Goal: Use online tool/utility: Utilize a website feature to perform a specific function

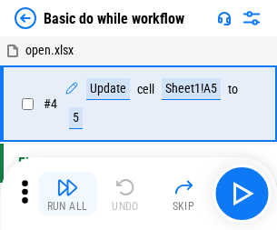
click at [67, 194] on img "button" at bounding box center [67, 187] width 22 height 22
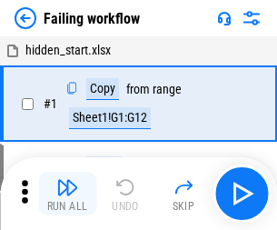
click at [67, 194] on img "button" at bounding box center [67, 187] width 22 height 22
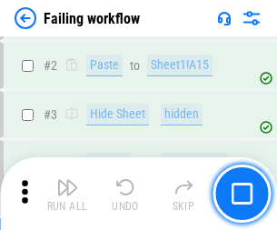
scroll to position [386, 0]
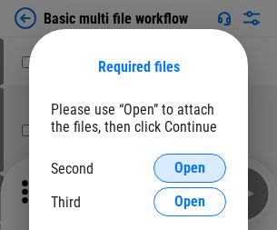
click at [190, 168] on span "Open" at bounding box center [190, 168] width 31 height 15
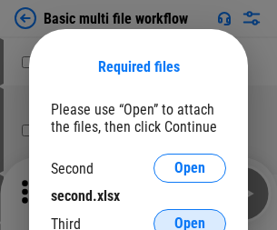
click at [190, 216] on span "Open" at bounding box center [190, 223] width 31 height 15
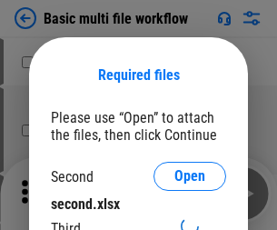
scroll to position [8, 0]
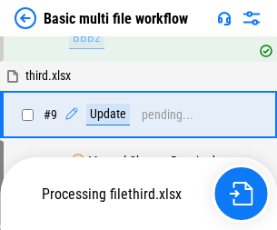
scroll to position [633, 0]
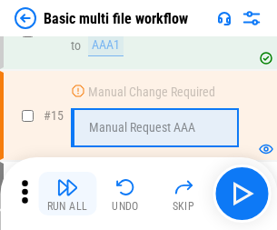
click at [67, 194] on img "button" at bounding box center [67, 187] width 22 height 22
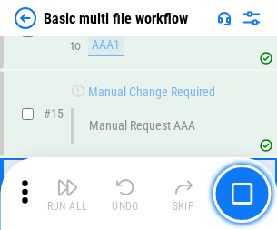
scroll to position [1211, 0]
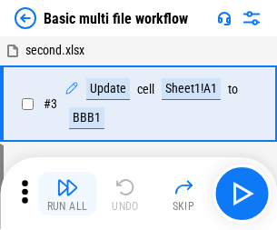
click at [67, 194] on img "button" at bounding box center [67, 187] width 22 height 22
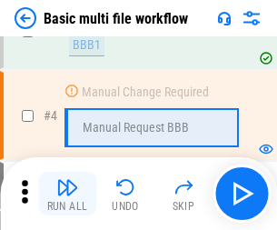
click at [67, 194] on img "button" at bounding box center [67, 187] width 22 height 22
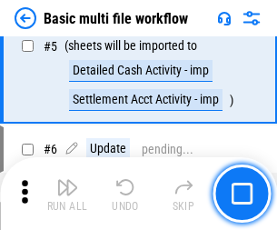
click at [67, 194] on img "button" at bounding box center [67, 187] width 22 height 22
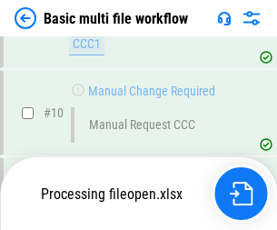
scroll to position [852, 0]
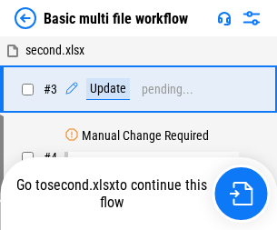
scroll to position [74, 0]
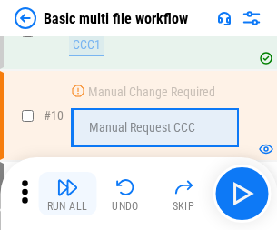
click at [67, 194] on img "button" at bounding box center [67, 187] width 22 height 22
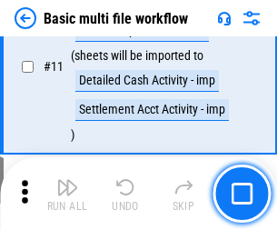
click at [67, 194] on img "button" at bounding box center [67, 187] width 22 height 22
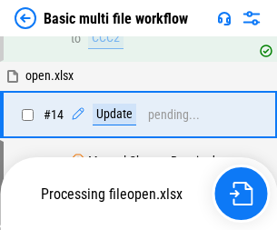
scroll to position [951, 0]
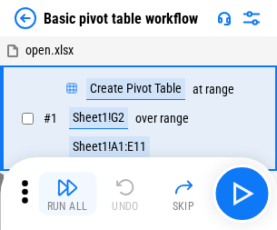
click at [67, 194] on img "button" at bounding box center [67, 187] width 22 height 22
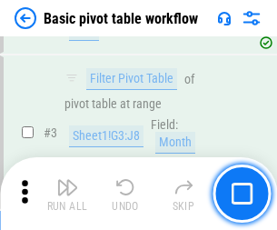
scroll to position [436, 0]
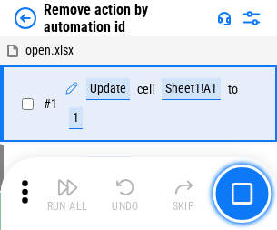
scroll to position [67, 0]
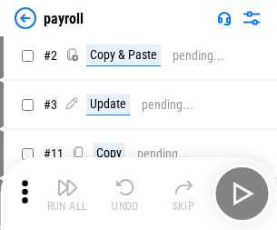
click at [67, 194] on img "button" at bounding box center [67, 187] width 22 height 22
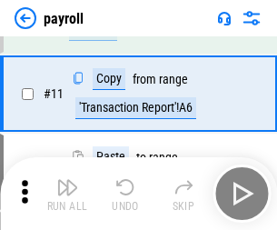
scroll to position [132, 0]
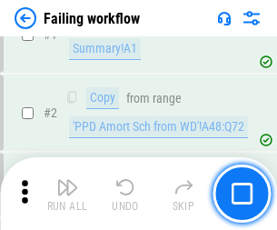
scroll to position [294, 0]
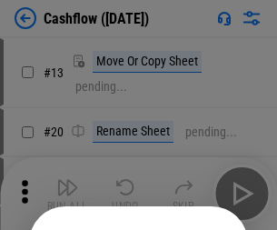
scroll to position [177, 0]
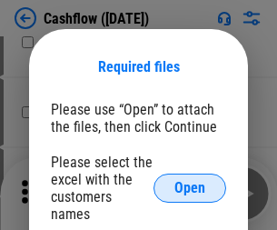
click at [190, 181] on span "Open" at bounding box center [190, 188] width 31 height 15
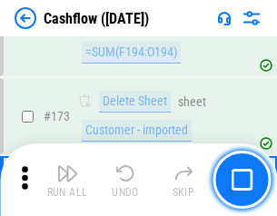
scroll to position [1926, 0]
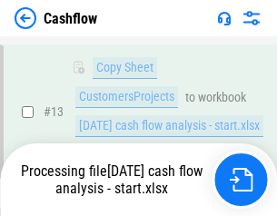
scroll to position [273, 0]
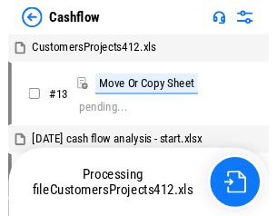
scroll to position [21, 0]
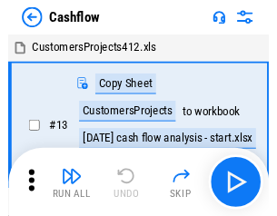
scroll to position [21, 0]
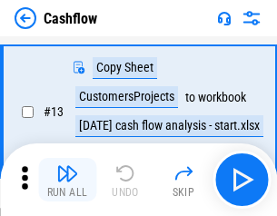
click at [67, 180] on img "button" at bounding box center [67, 174] width 22 height 22
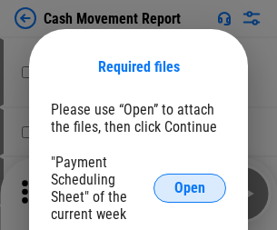
click at [190, 188] on span "Open" at bounding box center [190, 188] width 31 height 15
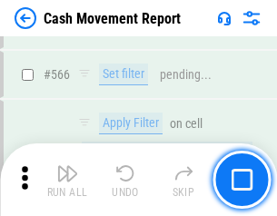
scroll to position [8338, 0]
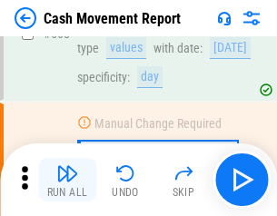
click at [67, 180] on img "button" at bounding box center [67, 174] width 22 height 22
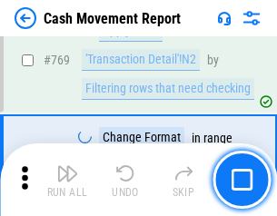
scroll to position [10109, 0]
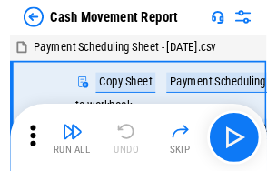
scroll to position [33, 0]
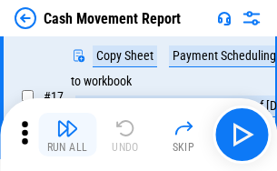
click at [67, 135] on img "button" at bounding box center [67, 128] width 22 height 22
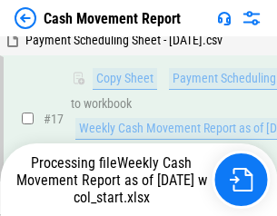
scroll to position [378, 0]
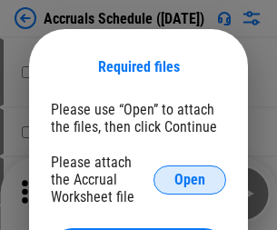
click at [190, 179] on span "Open" at bounding box center [190, 180] width 31 height 15
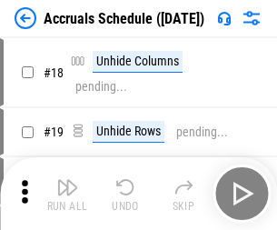
scroll to position [175, 0]
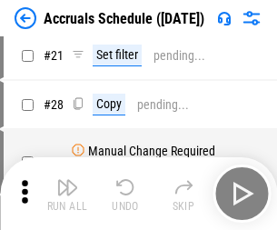
click at [67, 194] on img "button" at bounding box center [67, 187] width 22 height 22
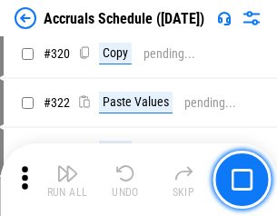
scroll to position [3384, 0]
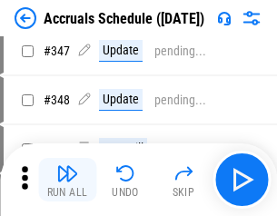
click at [67, 180] on img "button" at bounding box center [67, 174] width 22 height 22
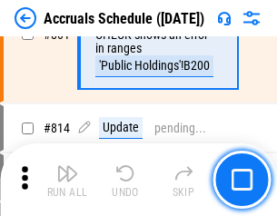
scroll to position [8028, 0]
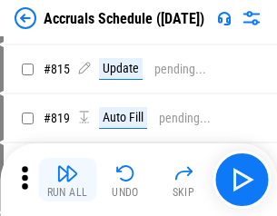
click at [67, 180] on img "button" at bounding box center [67, 174] width 22 height 22
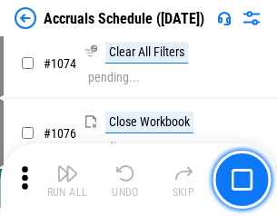
scroll to position [10896, 0]
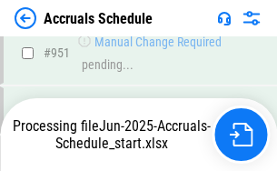
scroll to position [9809, 0]
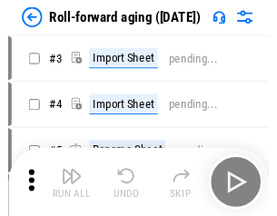
scroll to position [3, 0]
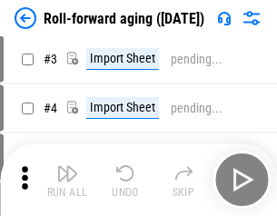
click at [67, 180] on img "button" at bounding box center [67, 174] width 22 height 22
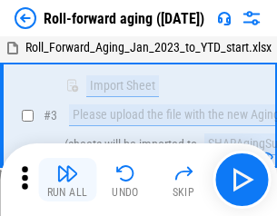
click at [67, 180] on img "button" at bounding box center [67, 174] width 22 height 22
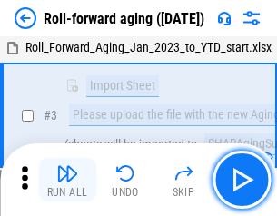
scroll to position [117, 0]
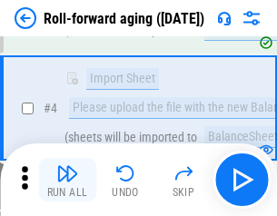
click at [67, 180] on img "button" at bounding box center [67, 174] width 22 height 22
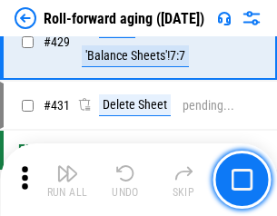
scroll to position [6308, 0]
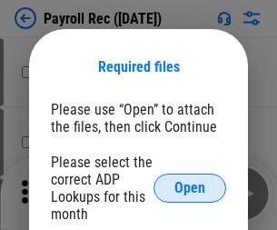
click at [190, 188] on span "Open" at bounding box center [190, 188] width 31 height 15
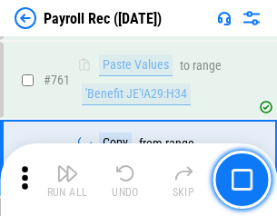
scroll to position [11196, 0]
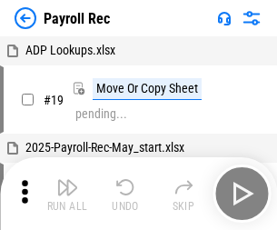
click at [67, 194] on img "button" at bounding box center [67, 187] width 22 height 22
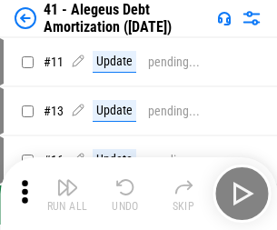
click at [67, 194] on img "button" at bounding box center [67, 187] width 22 height 22
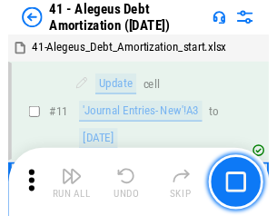
scroll to position [225, 0]
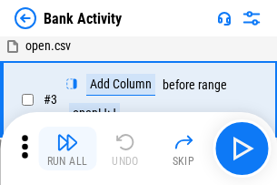
click at [67, 148] on img "button" at bounding box center [67, 142] width 22 height 22
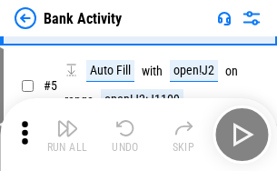
scroll to position [96, 0]
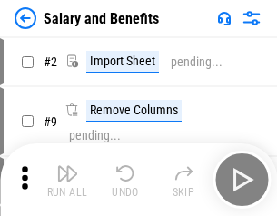
click at [67, 180] on img "button" at bounding box center [67, 174] width 22 height 22
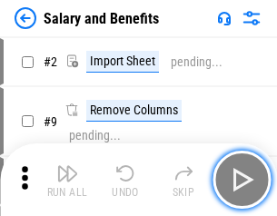
scroll to position [25, 0]
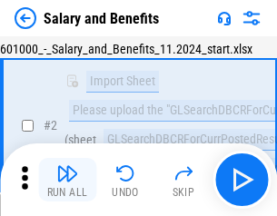
click at [67, 180] on img "button" at bounding box center [67, 174] width 22 height 22
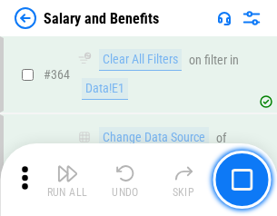
scroll to position [8567, 0]
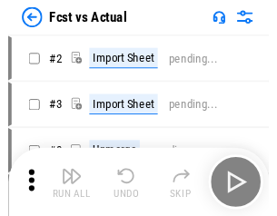
scroll to position [24, 0]
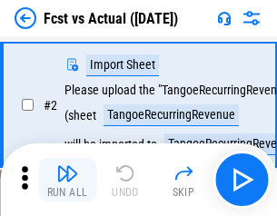
click at [67, 180] on img "button" at bounding box center [67, 174] width 22 height 22
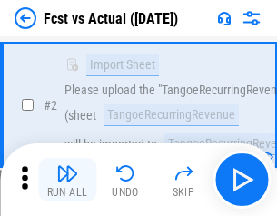
click at [67, 180] on img "button" at bounding box center [67, 174] width 22 height 22
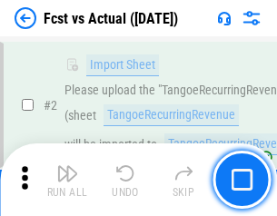
scroll to position [170, 0]
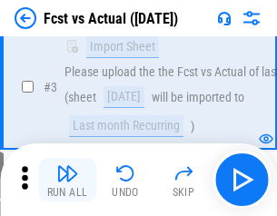
click at [67, 180] on img "button" at bounding box center [67, 174] width 22 height 22
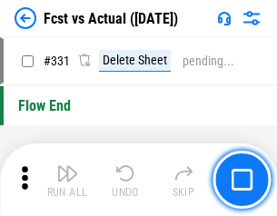
scroll to position [8708, 0]
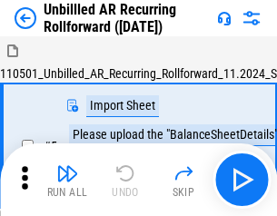
scroll to position [39, 0]
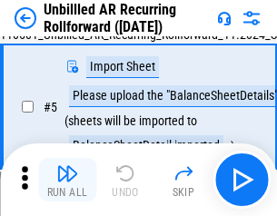
click at [67, 180] on img "button" at bounding box center [67, 174] width 22 height 22
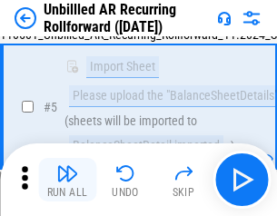
click at [67, 180] on img "button" at bounding box center [67, 174] width 22 height 22
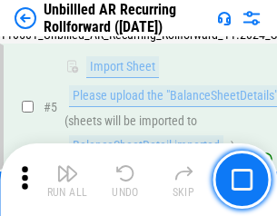
scroll to position [171, 0]
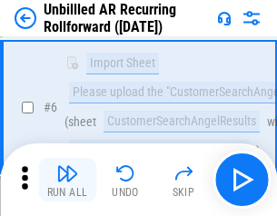
click at [67, 180] on img "button" at bounding box center [67, 174] width 22 height 22
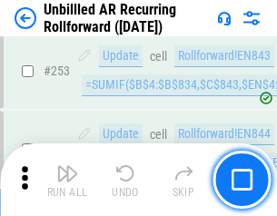
scroll to position [6179, 0]
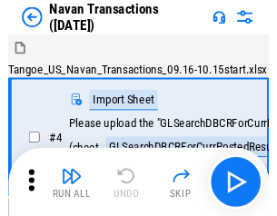
scroll to position [29, 0]
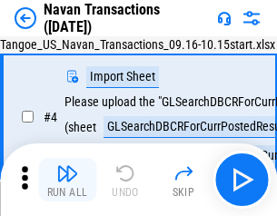
click at [67, 180] on img "button" at bounding box center [67, 174] width 22 height 22
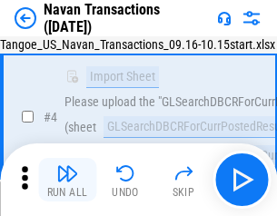
click at [67, 180] on img "button" at bounding box center [67, 174] width 22 height 22
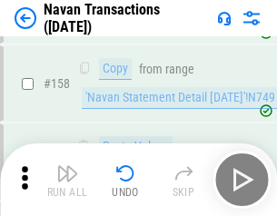
scroll to position [5898, 0]
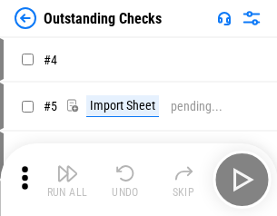
click at [67, 180] on img "button" at bounding box center [67, 174] width 22 height 22
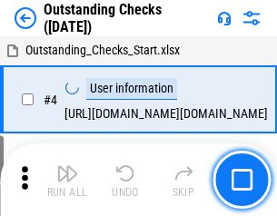
scroll to position [76, 0]
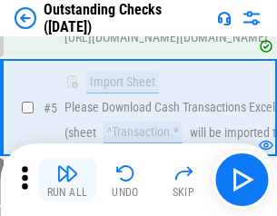
click at [67, 180] on img "button" at bounding box center [67, 174] width 22 height 22
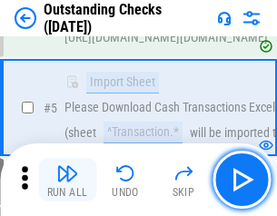
scroll to position [190, 0]
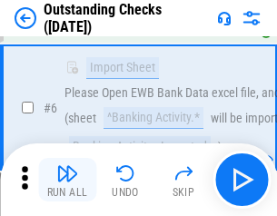
click at [67, 180] on img "button" at bounding box center [67, 174] width 22 height 22
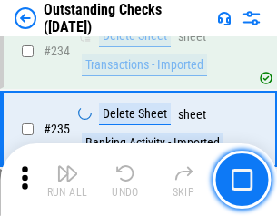
scroll to position [5524, 0]
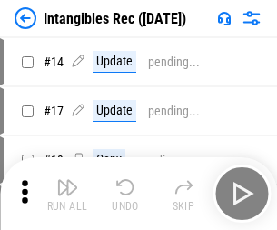
click at [67, 194] on img "button" at bounding box center [67, 187] width 22 height 22
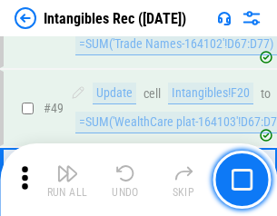
scroll to position [709, 0]
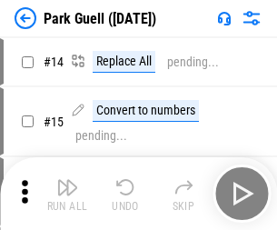
click at [67, 180] on img "button" at bounding box center [67, 187] width 22 height 22
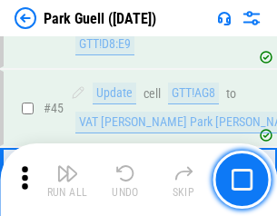
scroll to position [2275, 0]
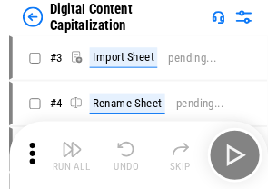
scroll to position [53, 0]
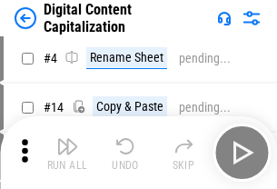
click at [67, 153] on img "button" at bounding box center [67, 147] width 22 height 22
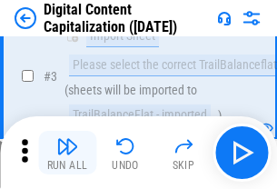
click at [67, 153] on img "button" at bounding box center [67, 147] width 22 height 22
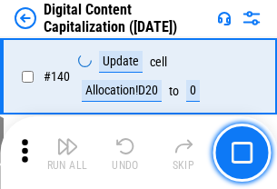
scroll to position [1929, 0]
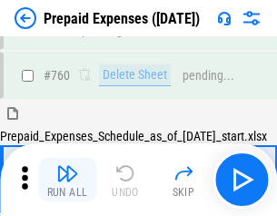
click at [67, 180] on img "button" at bounding box center [67, 174] width 22 height 22
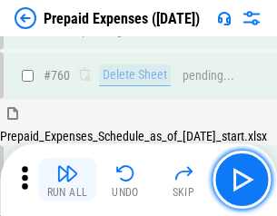
scroll to position [5042, 0]
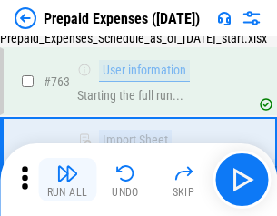
click at [67, 180] on img "button" at bounding box center [67, 174] width 22 height 22
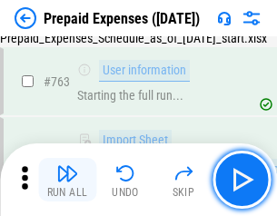
scroll to position [5149, 0]
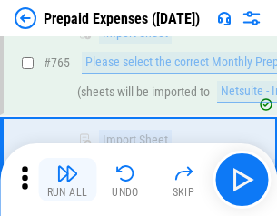
click at [67, 180] on img "button" at bounding box center [67, 174] width 22 height 22
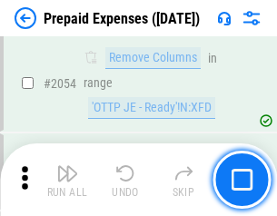
scroll to position [19016, 0]
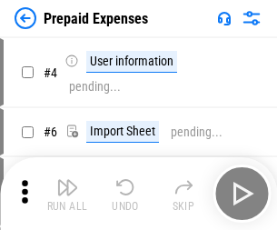
click at [67, 194] on img "button" at bounding box center [67, 187] width 22 height 22
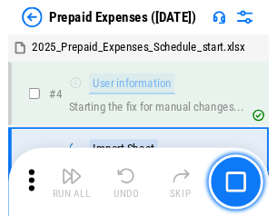
scroll to position [80, 0]
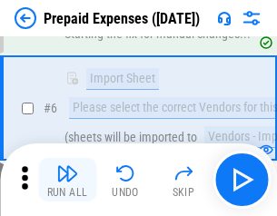
click at [67, 180] on img "button" at bounding box center [67, 174] width 22 height 22
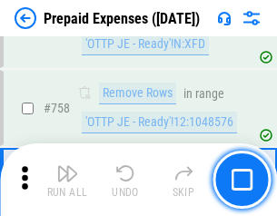
scroll to position [6482, 0]
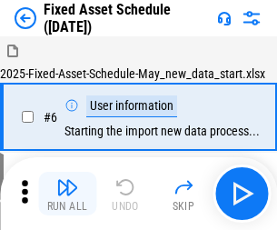
click at [67, 194] on img "button" at bounding box center [67, 187] width 22 height 22
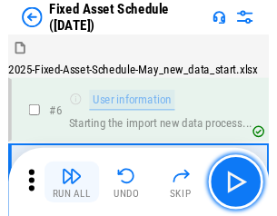
scroll to position [98, 0]
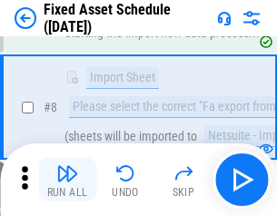
click at [67, 180] on img "button" at bounding box center [67, 174] width 22 height 22
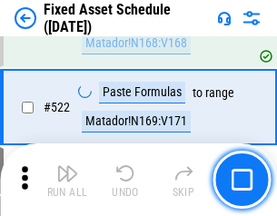
scroll to position [6323, 0]
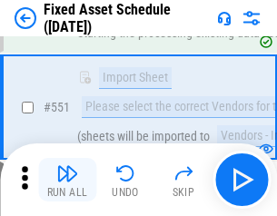
click at [67, 180] on img "button" at bounding box center [67, 174] width 22 height 22
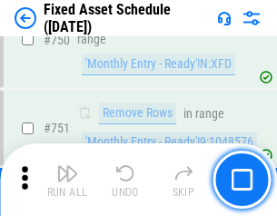
scroll to position [8869, 0]
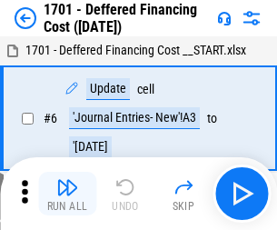
click at [67, 194] on img "button" at bounding box center [67, 187] width 22 height 22
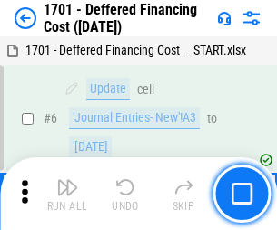
scroll to position [218, 0]
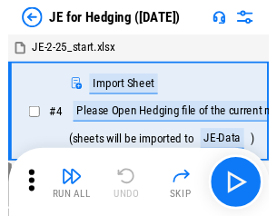
scroll to position [3, 0]
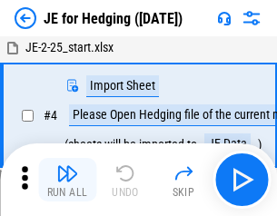
click at [67, 180] on img "button" at bounding box center [67, 174] width 22 height 22
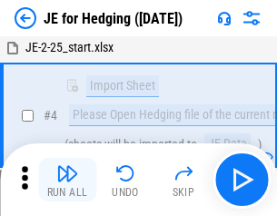
click at [67, 180] on img "button" at bounding box center [67, 174] width 22 height 22
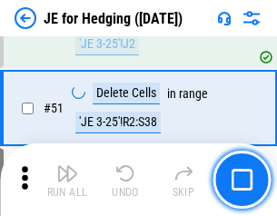
scroll to position [1178, 0]
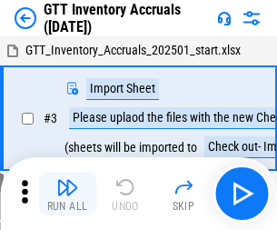
click at [67, 180] on img "button" at bounding box center [67, 187] width 22 height 22
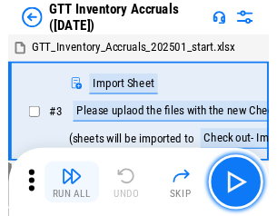
scroll to position [3, 0]
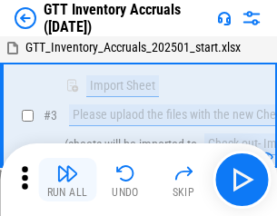
click at [67, 180] on img "button" at bounding box center [67, 174] width 22 height 22
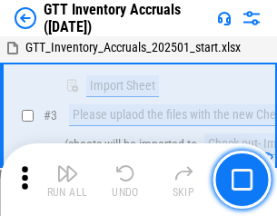
scroll to position [117, 0]
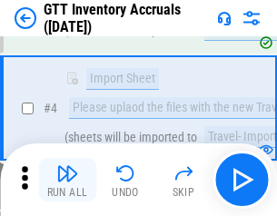
click at [67, 180] on img "button" at bounding box center [67, 174] width 22 height 22
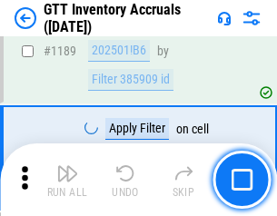
scroll to position [14855, 0]
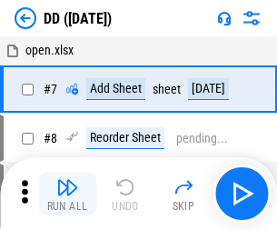
click at [67, 194] on img "button" at bounding box center [67, 187] width 22 height 22
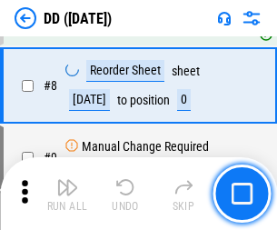
scroll to position [176, 0]
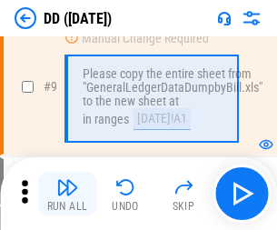
click at [67, 194] on img "button" at bounding box center [67, 187] width 22 height 22
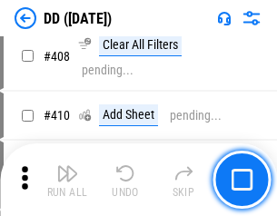
scroll to position [8139, 0]
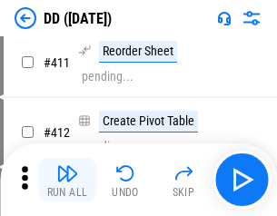
click at [67, 180] on img "button" at bounding box center [67, 174] width 22 height 22
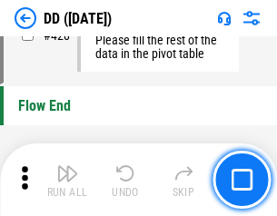
scroll to position [8707, 0]
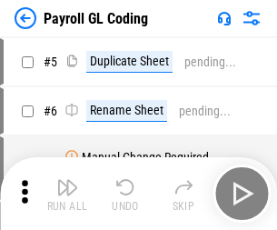
click at [67, 194] on img "button" at bounding box center [67, 187] width 22 height 22
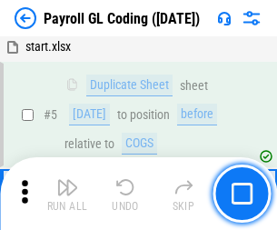
scroll to position [218, 0]
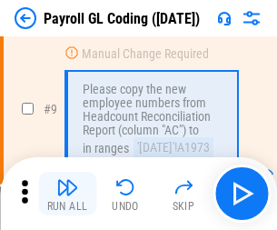
click at [67, 194] on img "button" at bounding box center [67, 187] width 22 height 22
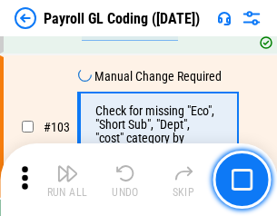
scroll to position [4268, 0]
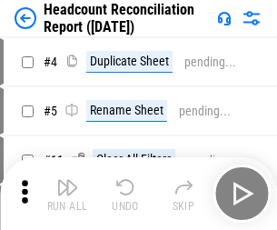
click at [67, 194] on img "button" at bounding box center [67, 187] width 22 height 22
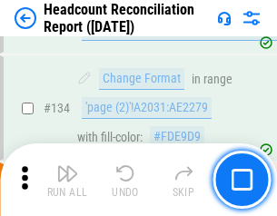
scroll to position [2187, 0]
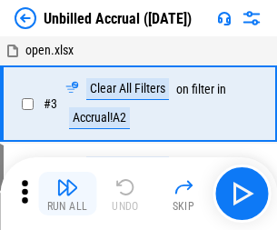
click at [67, 194] on img "button" at bounding box center [67, 187] width 22 height 22
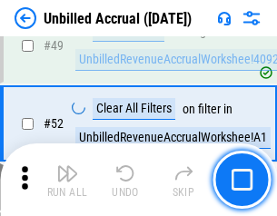
scroll to position [1650, 0]
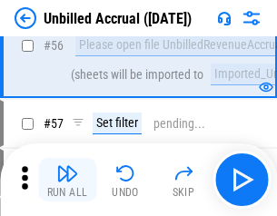
click at [67, 180] on img "button" at bounding box center [67, 174] width 22 height 22
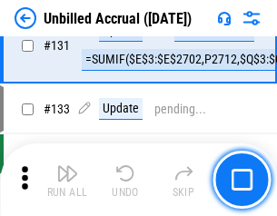
scroll to position [5419, 0]
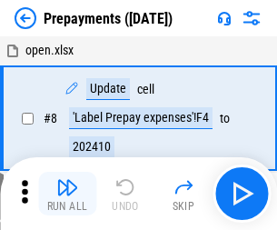
click at [67, 194] on img "button" at bounding box center [67, 187] width 22 height 22
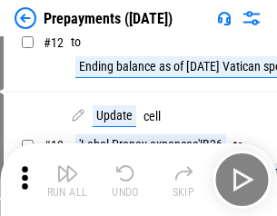
scroll to position [114, 0]
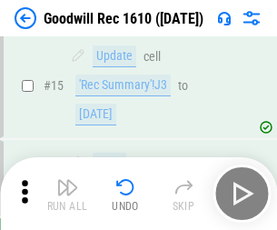
scroll to position [311, 0]
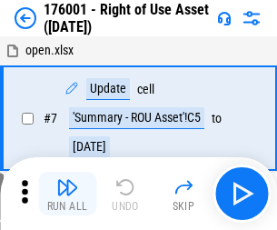
click at [67, 194] on img "button" at bounding box center [67, 187] width 22 height 22
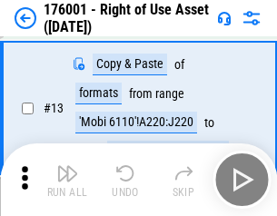
scroll to position [117, 0]
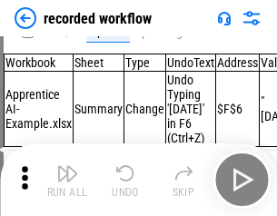
click at [67, 180] on img "button" at bounding box center [67, 174] width 22 height 22
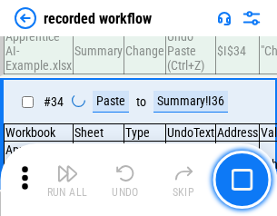
scroll to position [5686, 0]
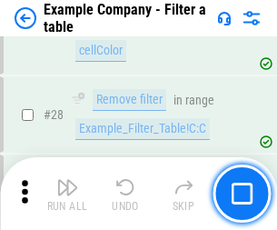
scroll to position [1665, 0]
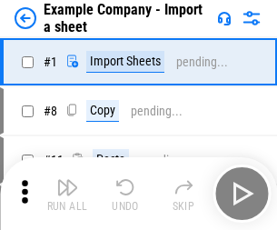
click at [67, 180] on img "button" at bounding box center [67, 187] width 22 height 22
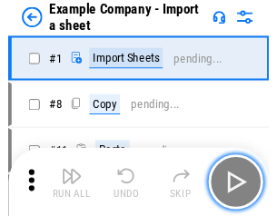
scroll to position [28, 0]
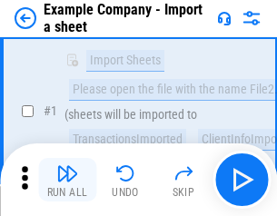
click at [67, 180] on img "button" at bounding box center [67, 174] width 22 height 22
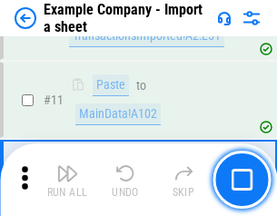
scroll to position [402, 0]
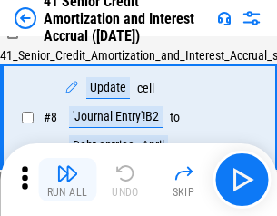
click at [67, 180] on img "button" at bounding box center [67, 174] width 22 height 22
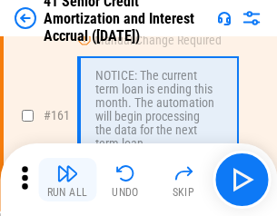
click at [67, 180] on img "button" at bounding box center [67, 174] width 22 height 22
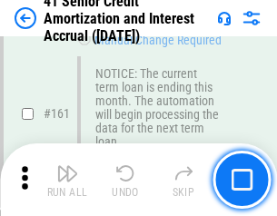
scroll to position [1946, 0]
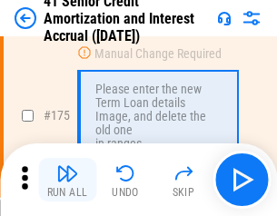
click at [67, 180] on img "button" at bounding box center [67, 174] width 22 height 22
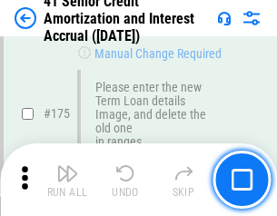
scroll to position [2130, 0]
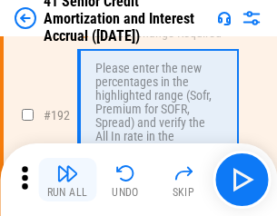
click at [67, 180] on img "button" at bounding box center [67, 174] width 22 height 22
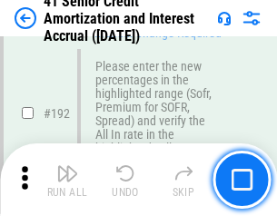
scroll to position [2321, 0]
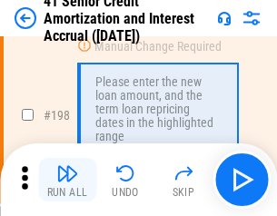
click at [67, 180] on img "button" at bounding box center [67, 174] width 22 height 22
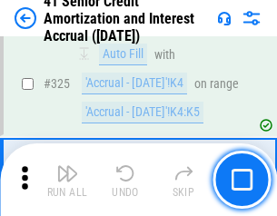
scroll to position [4647, 0]
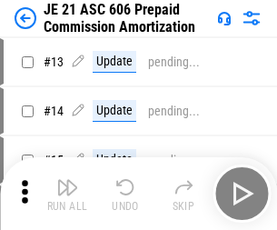
click at [67, 180] on img "button" at bounding box center [67, 187] width 22 height 22
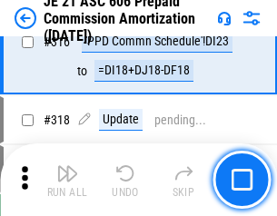
scroll to position [3397, 0]
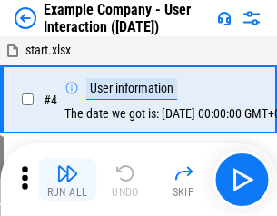
click at [67, 180] on img "button" at bounding box center [67, 174] width 22 height 22
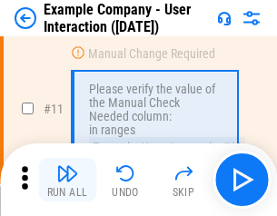
click at [67, 180] on img "button" at bounding box center [67, 174] width 22 height 22
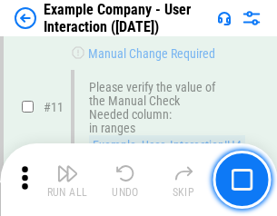
scroll to position [394, 0]
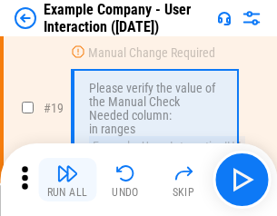
click at [67, 180] on img "button" at bounding box center [67, 174] width 22 height 22
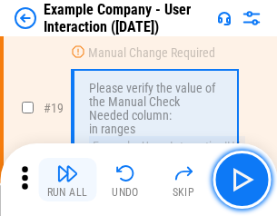
click at [67, 180] on img "button" at bounding box center [67, 174] width 22 height 22
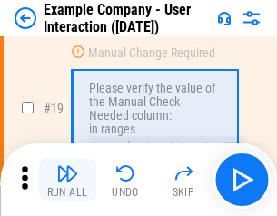
click at [67, 180] on img "button" at bounding box center [67, 174] width 22 height 22
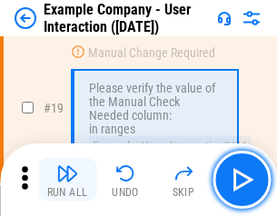
click at [67, 180] on img "button" at bounding box center [67, 174] width 22 height 22
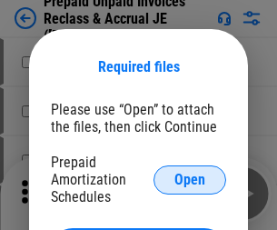
click at [190, 179] on span "Open" at bounding box center [190, 180] width 31 height 15
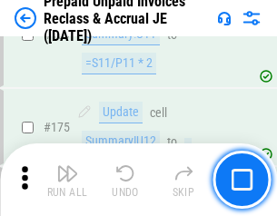
scroll to position [2456, 0]
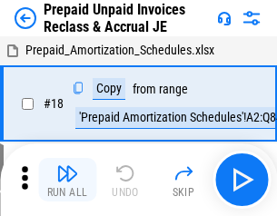
click at [67, 180] on img "button" at bounding box center [67, 174] width 22 height 22
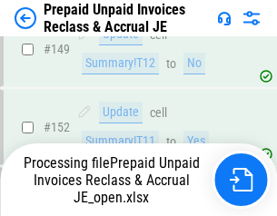
scroll to position [2456, 0]
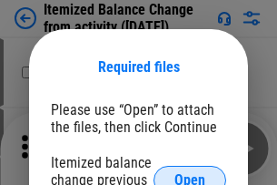
click at [190, 173] on span "Open" at bounding box center [190, 180] width 31 height 15
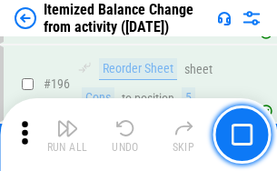
scroll to position [3501, 0]
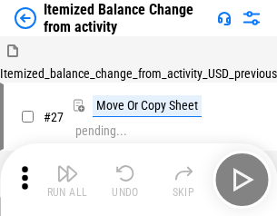
scroll to position [28, 0]
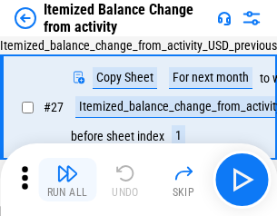
click at [67, 180] on img "button" at bounding box center [67, 174] width 22 height 22
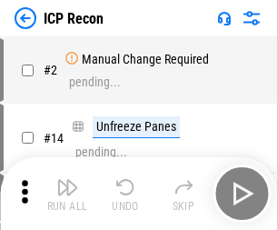
scroll to position [8, 0]
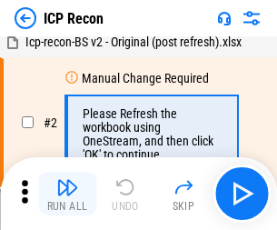
click at [67, 194] on img "button" at bounding box center [67, 187] width 22 height 22
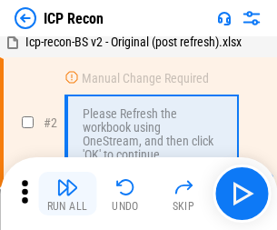
click at [67, 194] on img "button" at bounding box center [67, 187] width 22 height 22
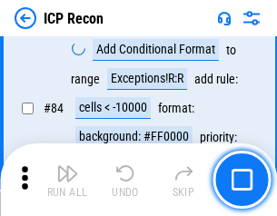
scroll to position [1783, 0]
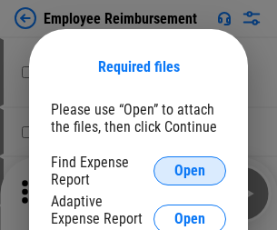
click at [190, 171] on span "Open" at bounding box center [190, 171] width 31 height 15
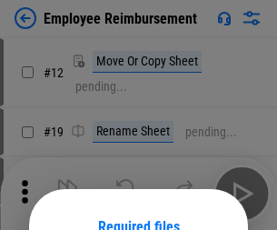
scroll to position [160, 0]
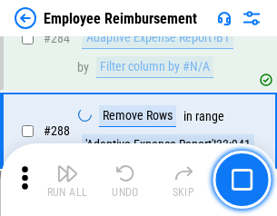
scroll to position [4945, 0]
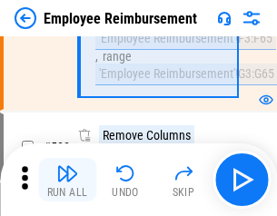
click at [67, 180] on img "button" at bounding box center [67, 174] width 22 height 22
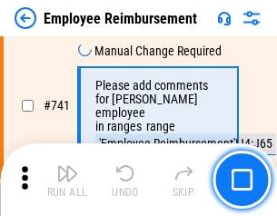
scroll to position [12763, 0]
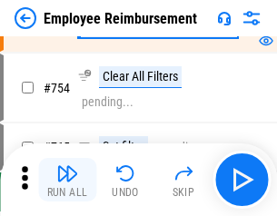
click at [67, 180] on img "button" at bounding box center [67, 174] width 22 height 22
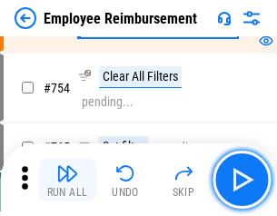
click at [67, 180] on img "button" at bounding box center [67, 174] width 22 height 22
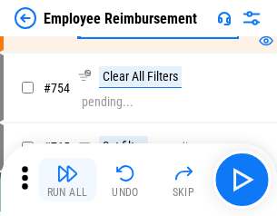
click at [67, 180] on img "button" at bounding box center [67, 174] width 22 height 22
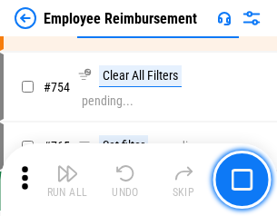
click at [67, 180] on img "button" at bounding box center [67, 174] width 22 height 22
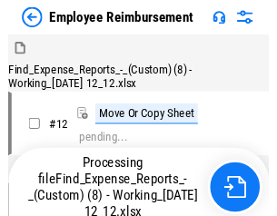
scroll to position [62, 0]
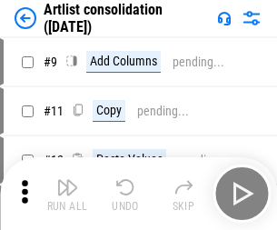
click at [67, 194] on img "button" at bounding box center [67, 187] width 22 height 22
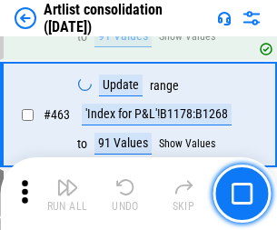
scroll to position [7966, 0]
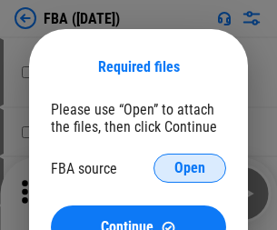
click at [190, 168] on span "Open" at bounding box center [190, 168] width 31 height 15
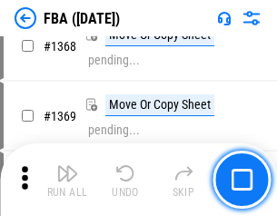
scroll to position [19537, 0]
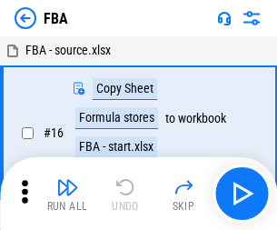
scroll to position [18, 0]
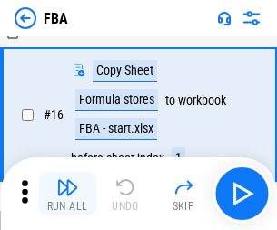
click at [67, 194] on img "button" at bounding box center [67, 187] width 22 height 22
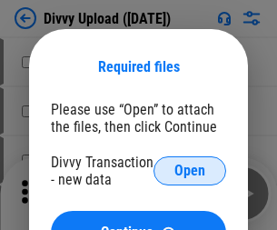
click at [190, 171] on span "Open" at bounding box center [190, 171] width 31 height 15
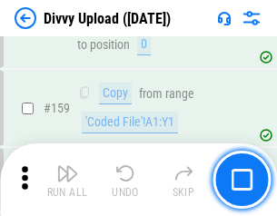
scroll to position [1884, 0]
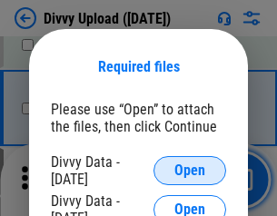
click at [190, 171] on span "Open" at bounding box center [190, 171] width 31 height 15
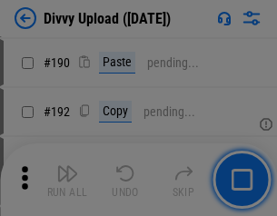
scroll to position [2296, 0]
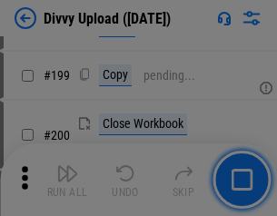
scroll to position [2645, 0]
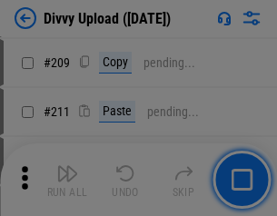
scroll to position [3090, 0]
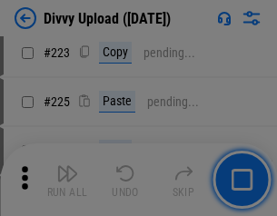
scroll to position [3630, 0]
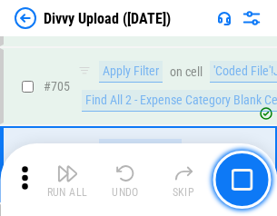
scroll to position [12445, 0]
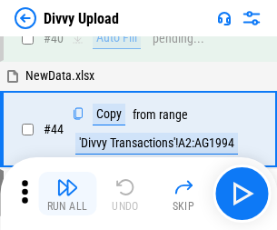
click at [67, 194] on img "button" at bounding box center [67, 187] width 22 height 22
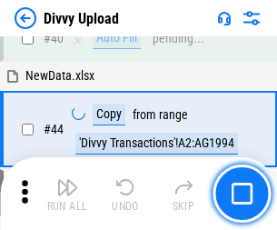
scroll to position [200, 0]
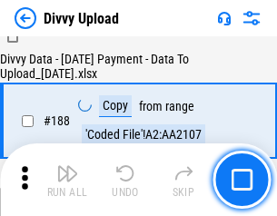
scroll to position [2141, 0]
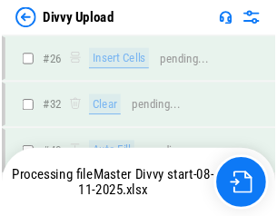
scroll to position [1884, 0]
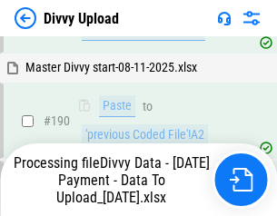
scroll to position [2437, 0]
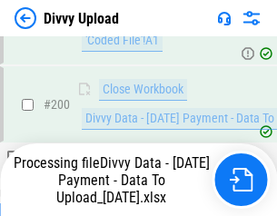
scroll to position [2853, 0]
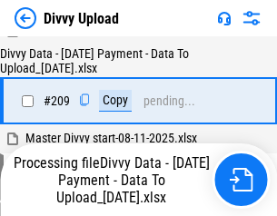
scroll to position [3345, 0]
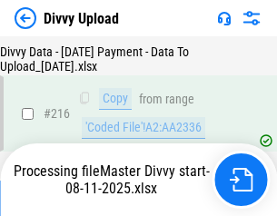
scroll to position [3746, 0]
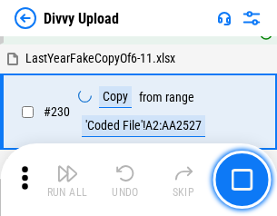
scroll to position [4515, 0]
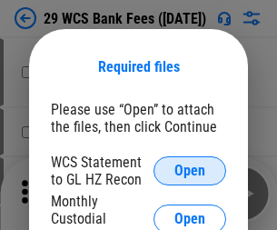
click at [190, 171] on span "Open" at bounding box center [190, 171] width 31 height 15
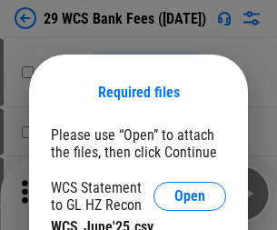
scroll to position [25, 0]
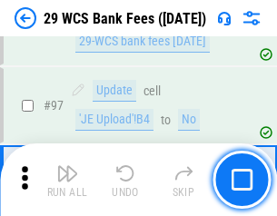
scroll to position [1773, 0]
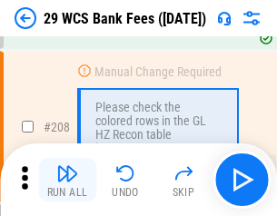
click at [67, 180] on img "button" at bounding box center [67, 174] width 22 height 22
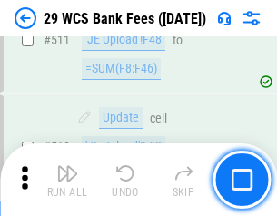
scroll to position [9153, 0]
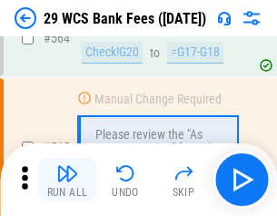
click at [67, 180] on img "button" at bounding box center [67, 174] width 22 height 22
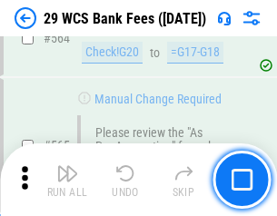
scroll to position [9839, 0]
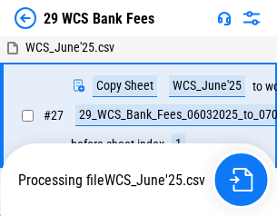
scroll to position [363, 0]
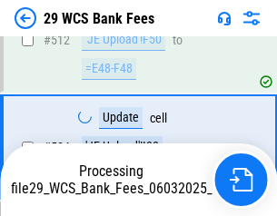
scroll to position [9603, 0]
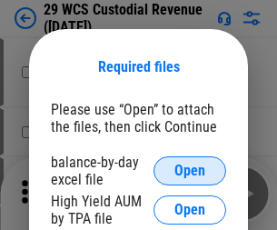
click at [190, 171] on span "Open" at bounding box center [190, 171] width 31 height 15
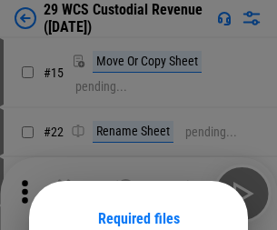
scroll to position [152, 0]
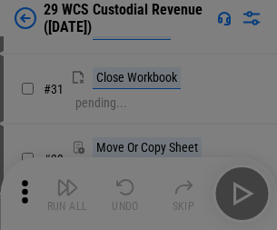
scroll to position [390, 0]
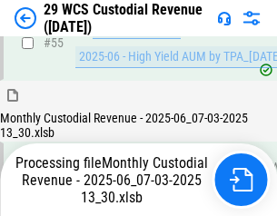
scroll to position [1364, 0]
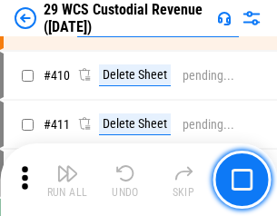
click at [67, 180] on img "button" at bounding box center [67, 174] width 22 height 22
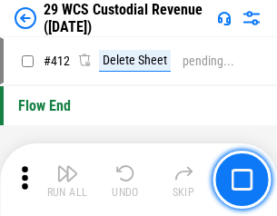
scroll to position [8688, 0]
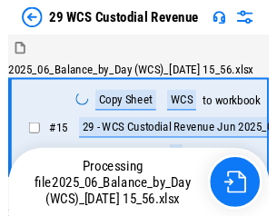
scroll to position [44, 0]
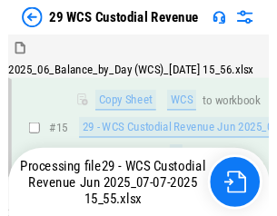
scroll to position [412, 0]
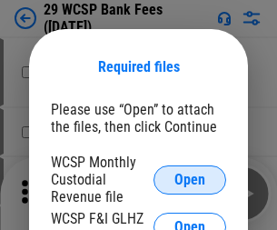
click at [190, 179] on span "Open" at bounding box center [190, 180] width 31 height 15
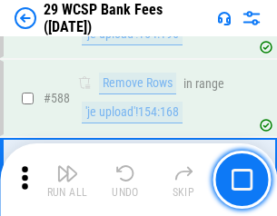
scroll to position [7161, 0]
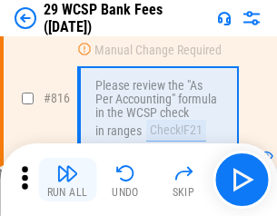
click at [67, 180] on img "button" at bounding box center [67, 174] width 22 height 22
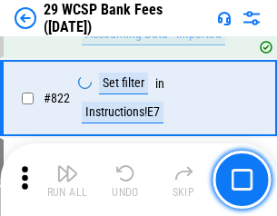
scroll to position [11207, 0]
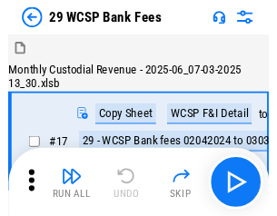
scroll to position [44, 0]
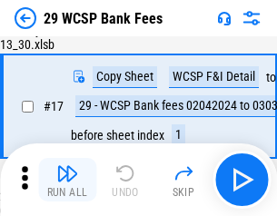
click at [67, 180] on img "button" at bounding box center [67, 174] width 22 height 22
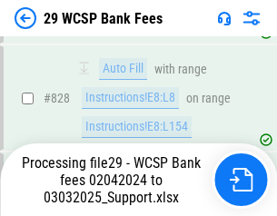
scroll to position [11521, 0]
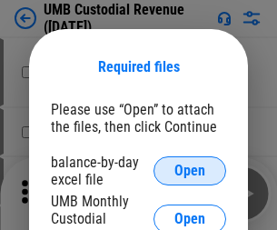
click at [190, 171] on span "Open" at bounding box center [190, 171] width 31 height 15
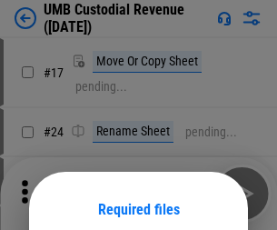
scroll to position [143, 0]
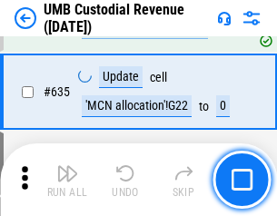
scroll to position [9520, 0]
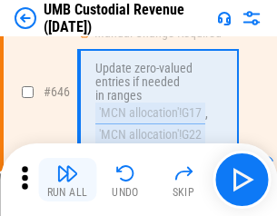
click at [67, 180] on img "button" at bounding box center [67, 174] width 22 height 22
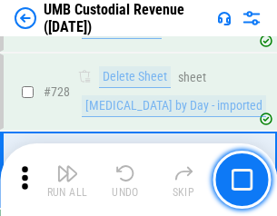
scroll to position [11222, 0]
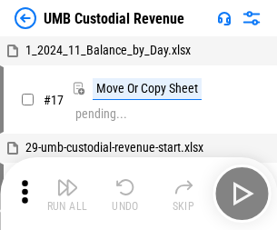
scroll to position [14, 0]
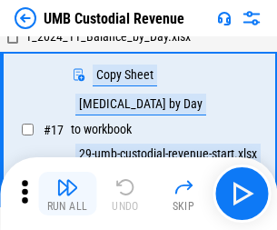
click at [67, 194] on img "button" at bounding box center [67, 187] width 22 height 22
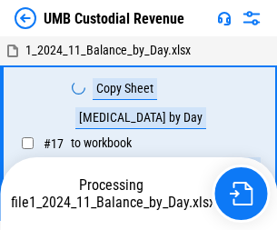
scroll to position [14, 0]
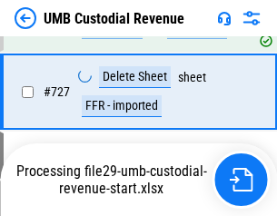
scroll to position [11180, 0]
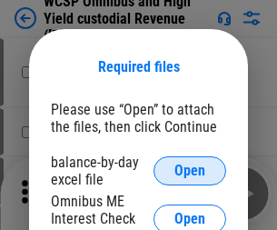
click at [190, 171] on span "Open" at bounding box center [190, 171] width 31 height 15
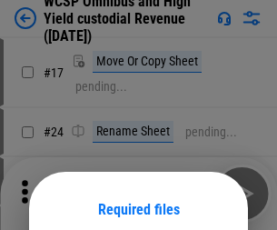
scroll to position [143, 0]
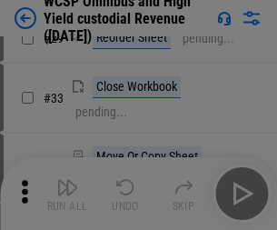
scroll to position [416, 0]
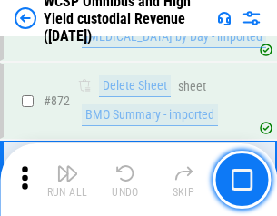
scroll to position [15396, 0]
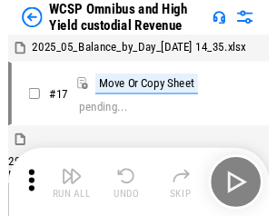
scroll to position [10, 0]
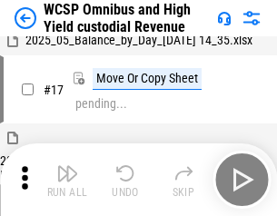
click at [67, 180] on img "button" at bounding box center [67, 174] width 22 height 22
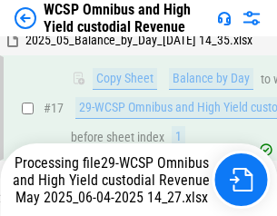
scroll to position [378, 0]
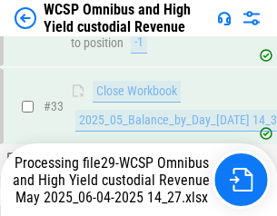
scroll to position [901, 0]
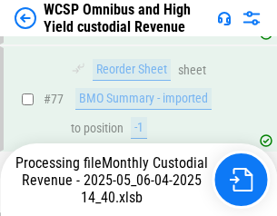
scroll to position [1774, 0]
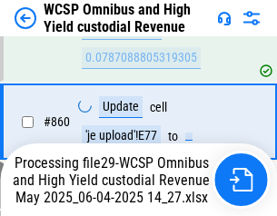
scroll to position [15355, 0]
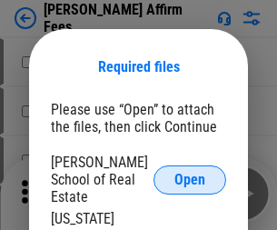
click at [190, 173] on span "Open" at bounding box center [190, 180] width 31 height 15
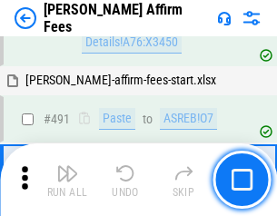
scroll to position [4947, 0]
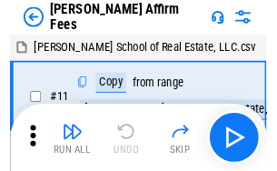
scroll to position [18, 0]
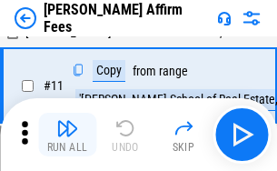
click at [67, 135] on img "button" at bounding box center [67, 128] width 22 height 22
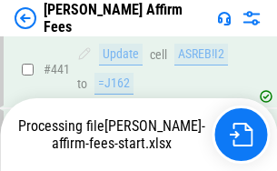
scroll to position [4771, 0]
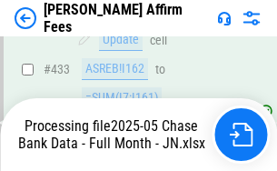
scroll to position [4771, 0]
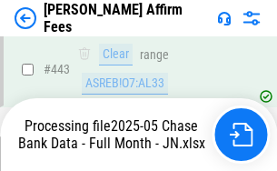
scroll to position [4771, 0]
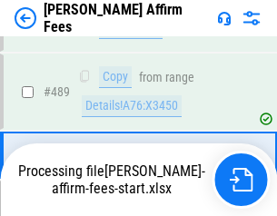
scroll to position [4748, 0]
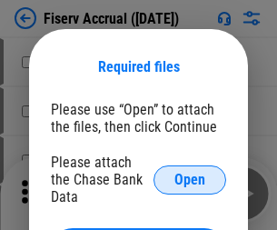
click at [190, 173] on span "Open" at bounding box center [190, 180] width 31 height 15
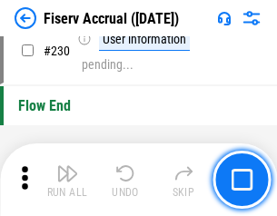
scroll to position [5764, 0]
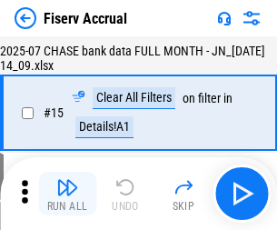
click at [67, 194] on img "button" at bounding box center [67, 187] width 22 height 22
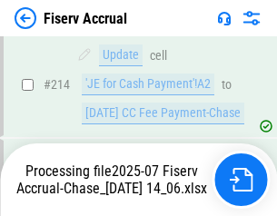
scroll to position [5417, 0]
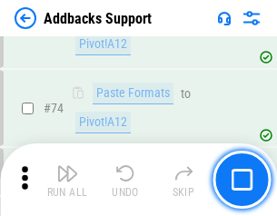
scroll to position [1324, 0]
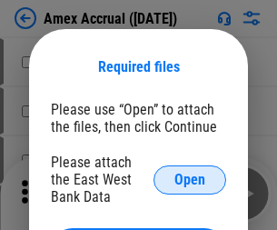
click at [190, 179] on span "Open" at bounding box center [190, 180] width 31 height 15
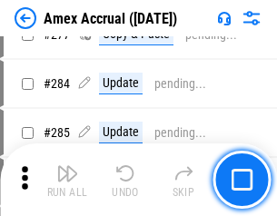
scroll to position [4617, 0]
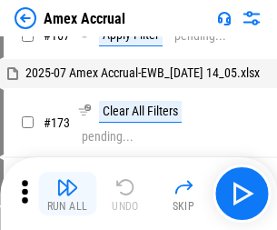
click at [67, 194] on img "button" at bounding box center [67, 187] width 22 height 22
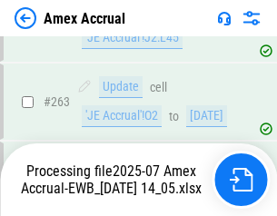
scroll to position [5088, 0]
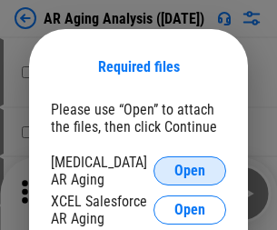
click at [190, 168] on span "Open" at bounding box center [190, 171] width 31 height 15
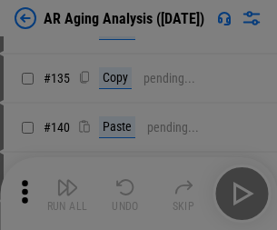
scroll to position [548, 0]
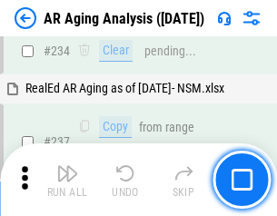
scroll to position [2820, 0]
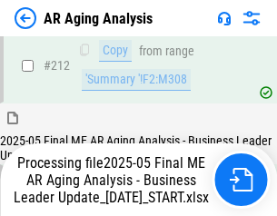
scroll to position [2799, 0]
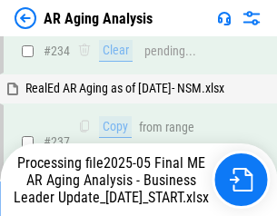
scroll to position [2799, 0]
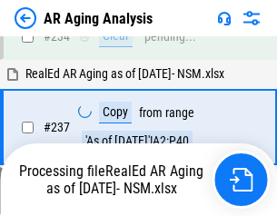
scroll to position [2799, 0]
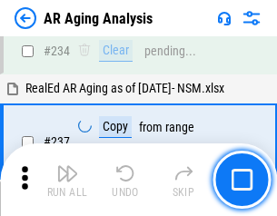
scroll to position [2799, 0]
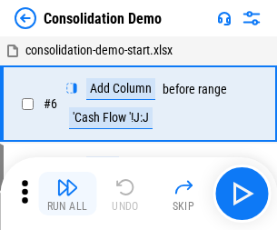
click at [67, 194] on img "button" at bounding box center [67, 187] width 22 height 22
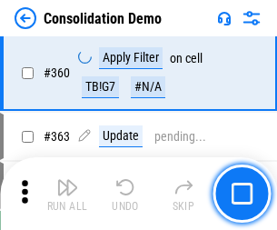
scroll to position [6097, 0]
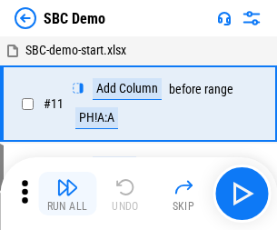
click at [67, 194] on img "button" at bounding box center [67, 187] width 22 height 22
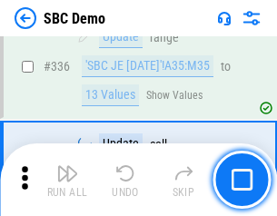
scroll to position [4786, 0]
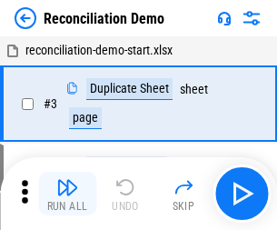
click at [67, 194] on img "button" at bounding box center [67, 187] width 22 height 22
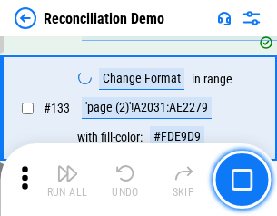
scroll to position [2160, 0]
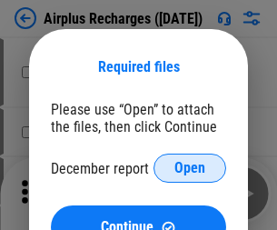
click at [190, 168] on span "Open" at bounding box center [190, 168] width 31 height 15
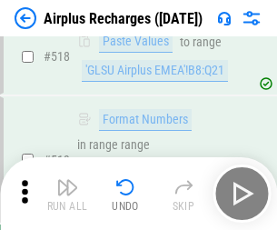
scroll to position [7828, 0]
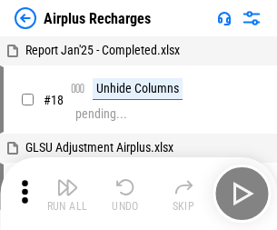
click at [67, 194] on img "button" at bounding box center [67, 187] width 22 height 22
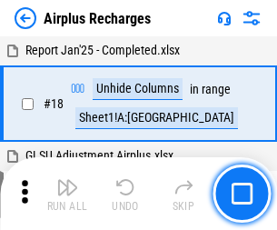
scroll to position [80, 0]
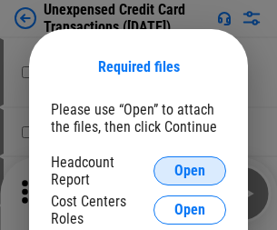
click at [190, 171] on span "Open" at bounding box center [190, 171] width 31 height 15
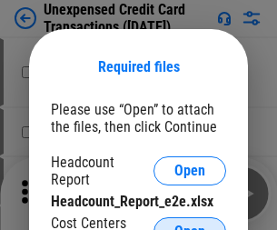
click at [190, 225] on span "Open" at bounding box center [190, 232] width 31 height 15
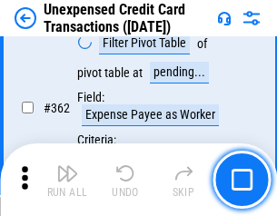
scroll to position [4678, 0]
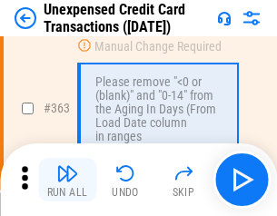
click at [67, 180] on img "button" at bounding box center [67, 174] width 22 height 22
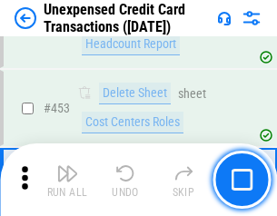
scroll to position [6205, 0]
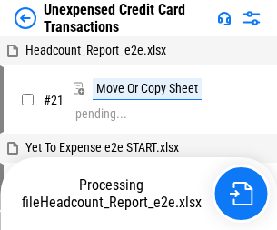
scroll to position [28, 0]
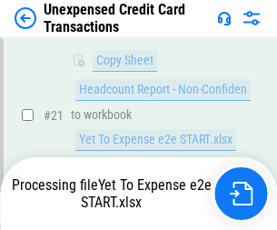
scroll to position [296, 0]
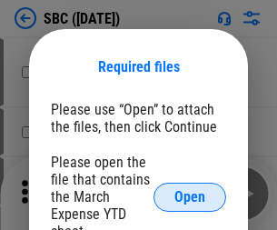
click at [190, 196] on span "Open" at bounding box center [190, 197] width 31 height 15
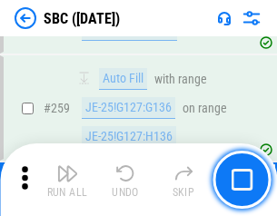
scroll to position [3555, 0]
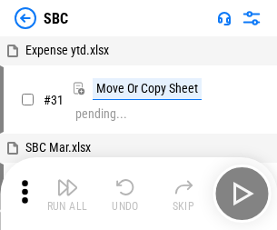
scroll to position [18, 0]
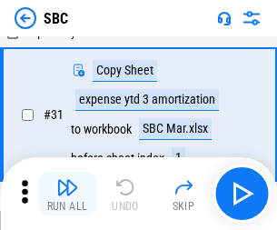
click at [67, 194] on img "button" at bounding box center [67, 187] width 22 height 22
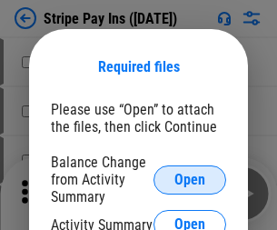
click at [190, 179] on span "Open" at bounding box center [190, 180] width 31 height 15
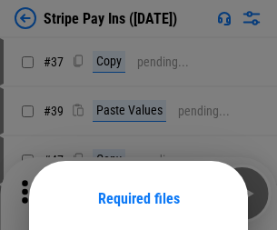
scroll to position [132, 0]
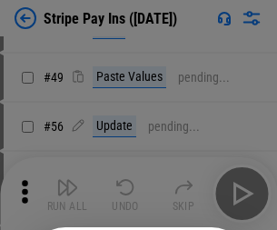
scroll to position [330, 0]
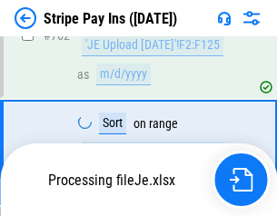
scroll to position [9579, 0]
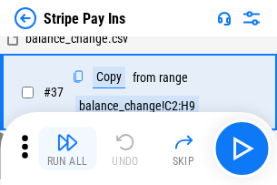
click at [67, 148] on img "button" at bounding box center [67, 142] width 22 height 22
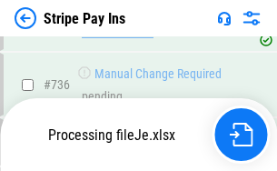
scroll to position [9539, 0]
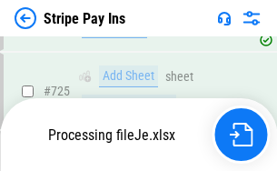
scroll to position [9539, 0]
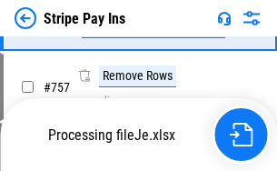
scroll to position [9539, 0]
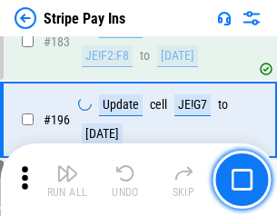
scroll to position [2462, 0]
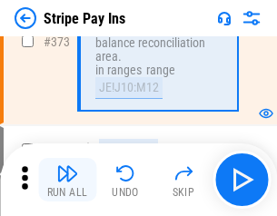
click at [67, 180] on img "button" at bounding box center [67, 174] width 22 height 22
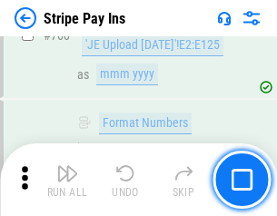
scroll to position [9517, 0]
